Goal: Task Accomplishment & Management: Use online tool/utility

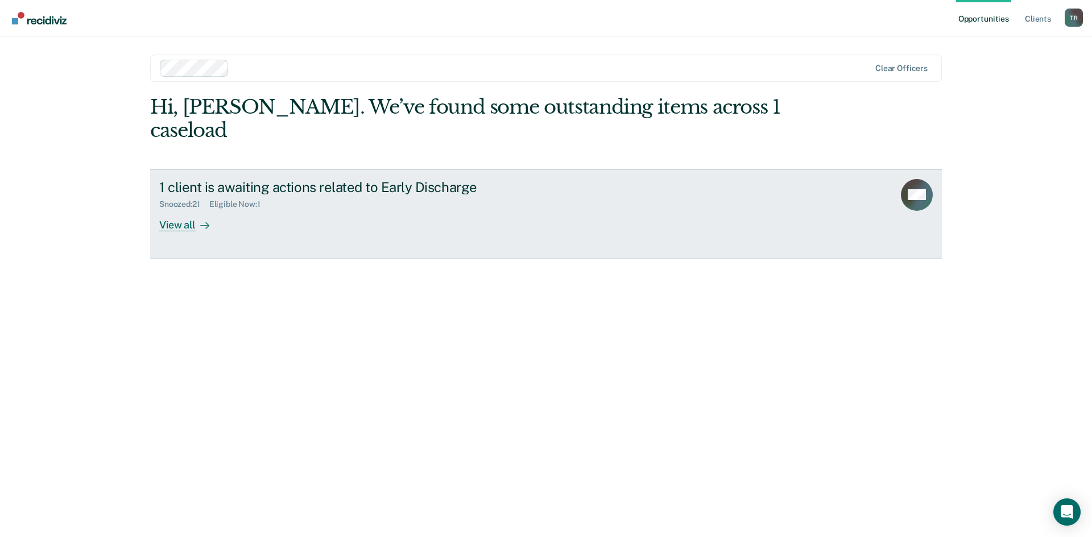
click at [377, 201] on div "1 client is awaiting actions related to Early Discharge Snoozed : 21 Eligible N…" at bounding box center [372, 205] width 426 height 52
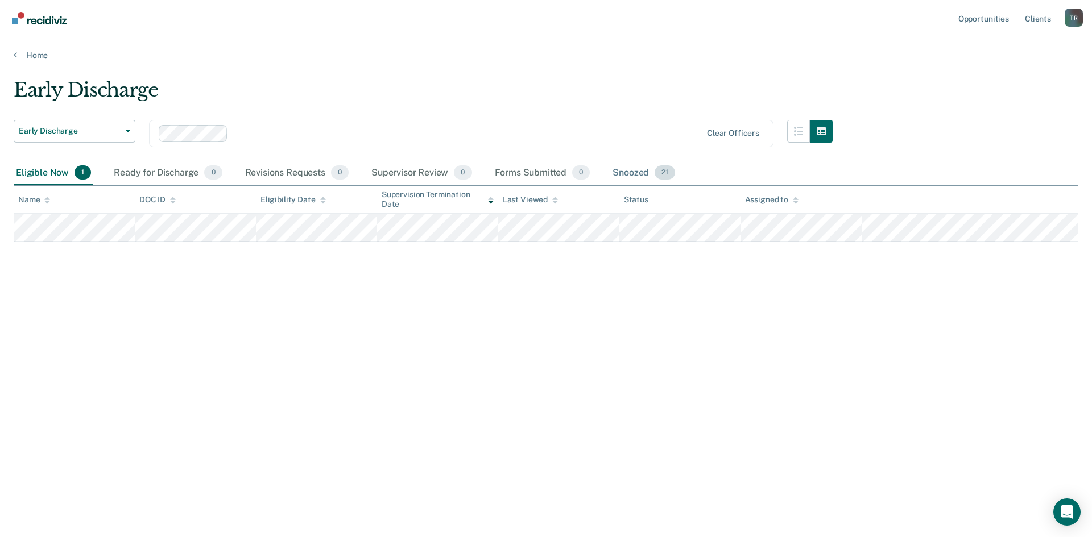
click at [628, 168] on div "Snoozed 21" at bounding box center [643, 173] width 67 height 25
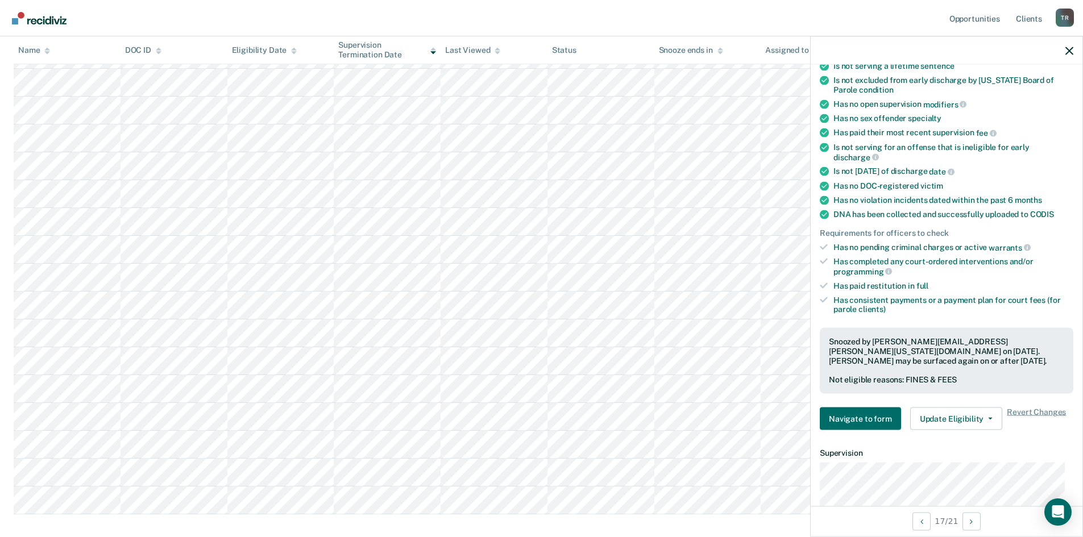
scroll to position [171, 0]
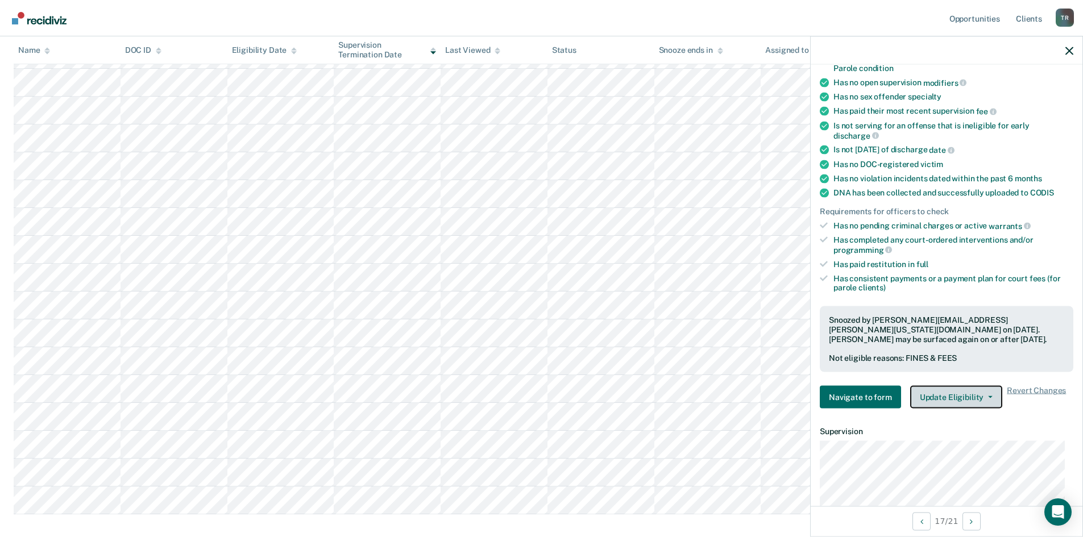
click at [981, 393] on button "Update Eligibility" at bounding box center [956, 397] width 92 height 23
click at [1071, 47] on icon "button" at bounding box center [1070, 51] width 8 height 8
